Goal: Find specific page/section: Find specific page/section

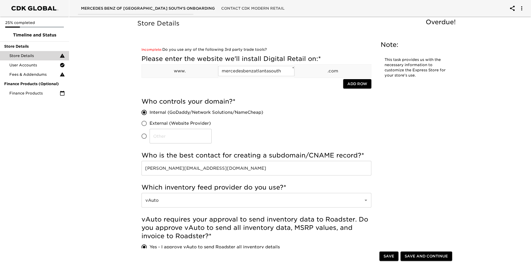
click at [31, 66] on span "User Accounts" at bounding box center [34, 65] width 50 height 5
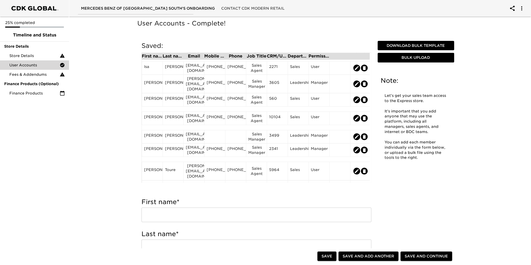
scroll to position [301, 0]
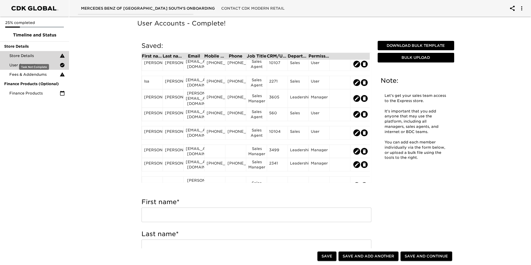
click at [20, 54] on span "Store Details" at bounding box center [34, 55] width 50 height 5
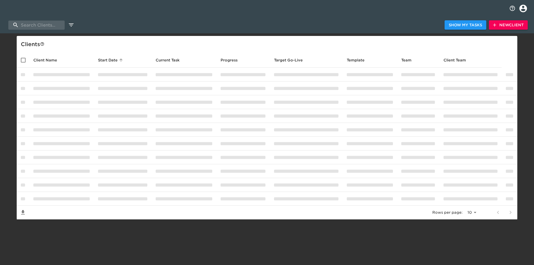
select select "10"
click at [48, 25] on input "search" at bounding box center [36, 25] width 56 height 9
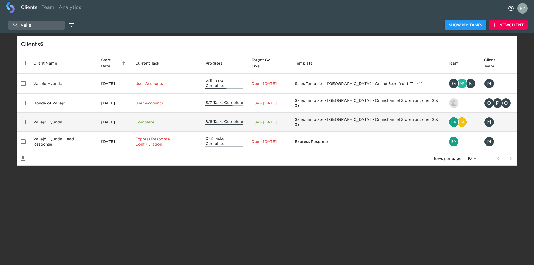
type input "vallej"
click at [53, 114] on td "Vallejo Hyundai" at bounding box center [63, 122] width 68 height 19
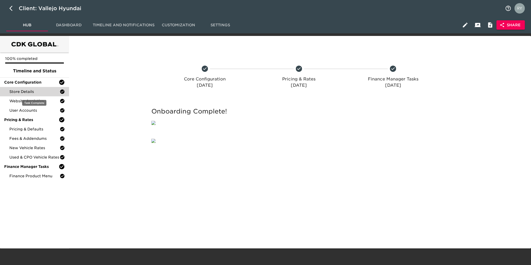
click at [25, 94] on span "Store Details" at bounding box center [34, 91] width 50 height 5
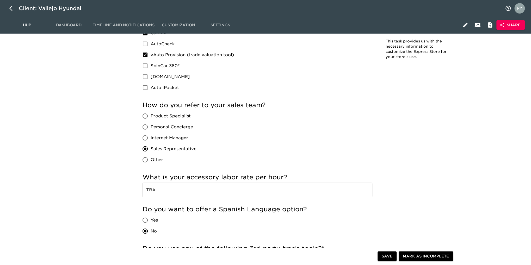
scroll to position [782, 0]
